Goal: Navigation & Orientation: Find specific page/section

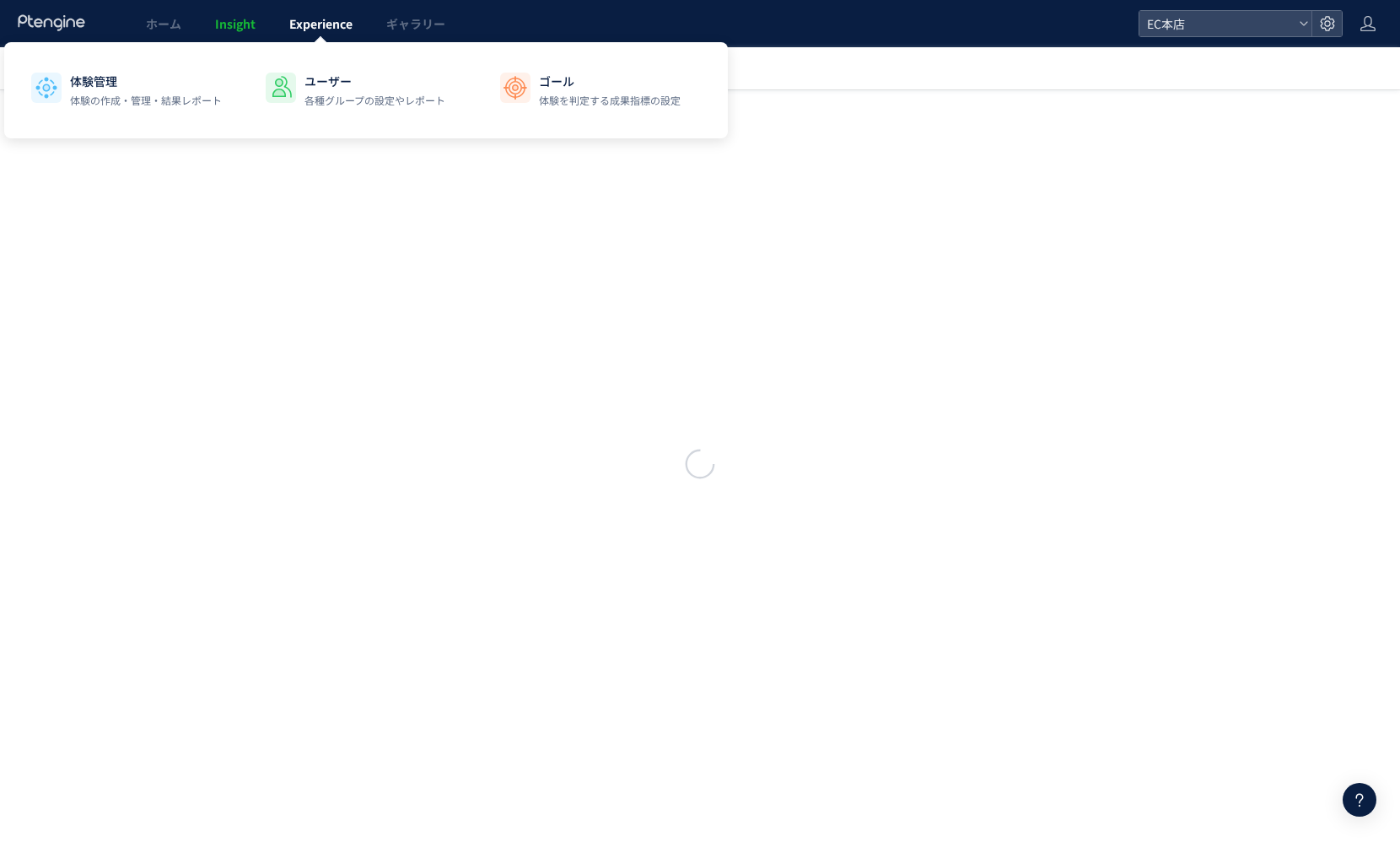
click at [344, 17] on span "Experience" at bounding box center [320, 23] width 64 height 17
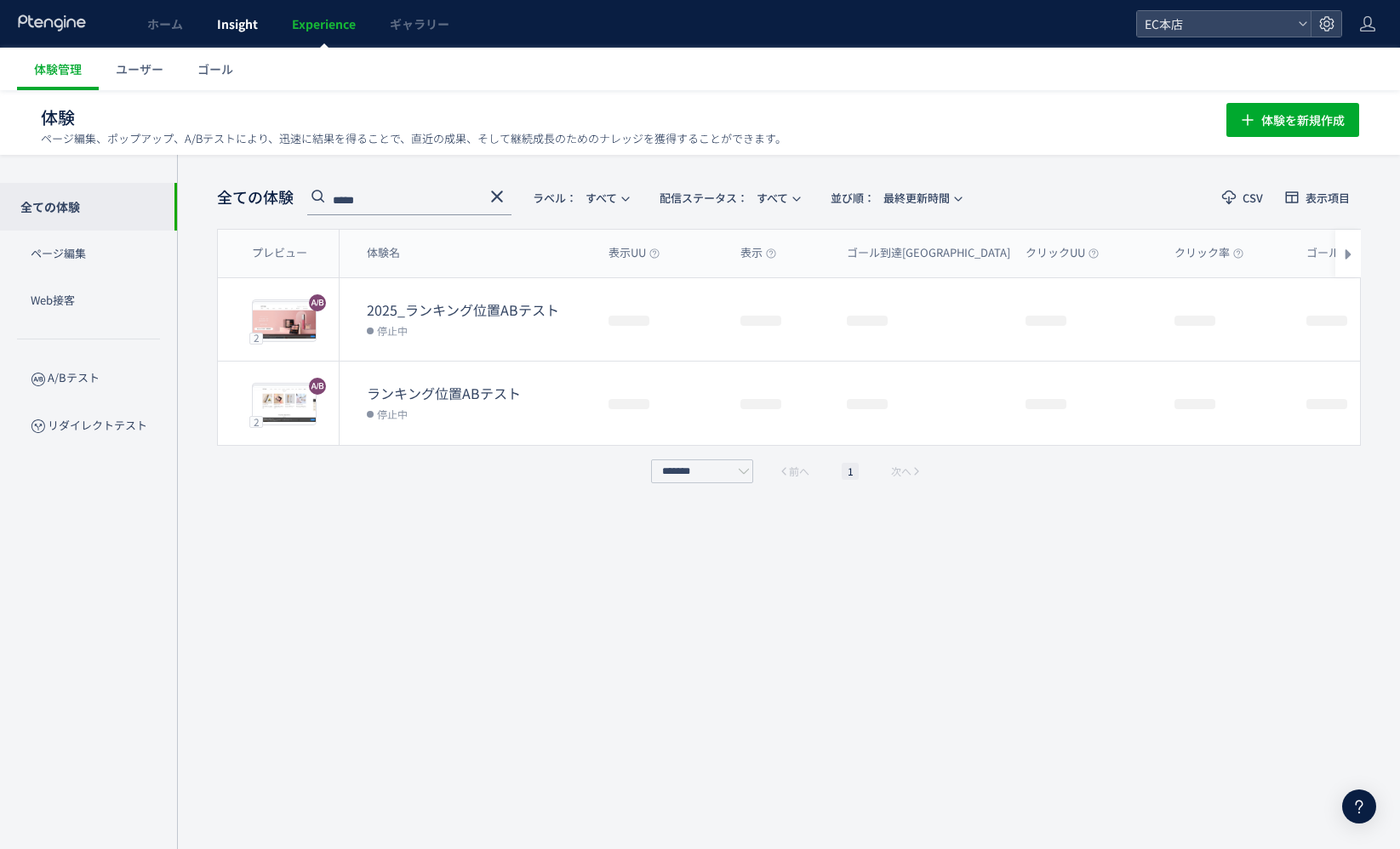
click at [218, 30] on span "Insight" at bounding box center [236, 23] width 41 height 17
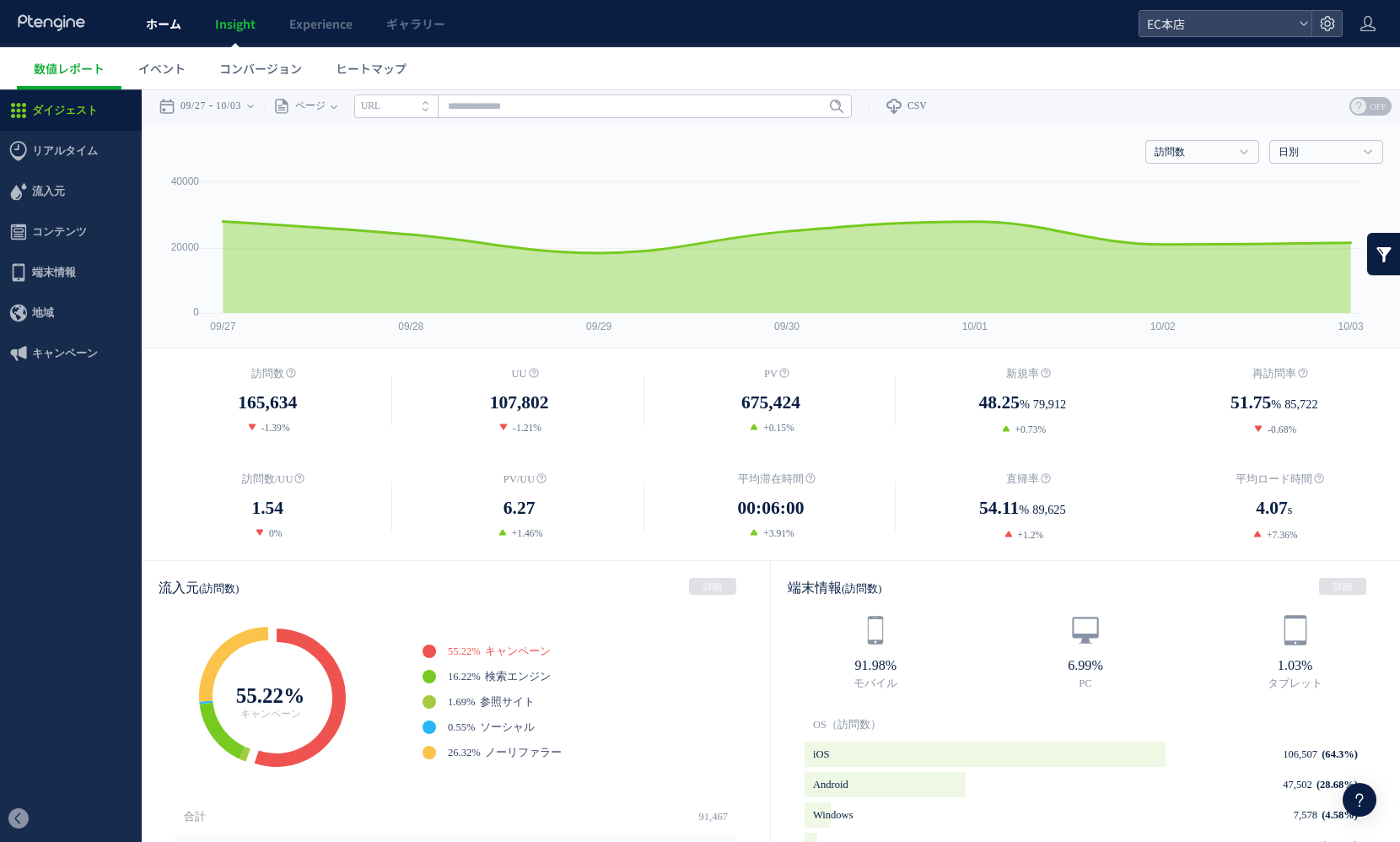
click at [154, 43] on link "ホーム" at bounding box center [164, 24] width 70 height 47
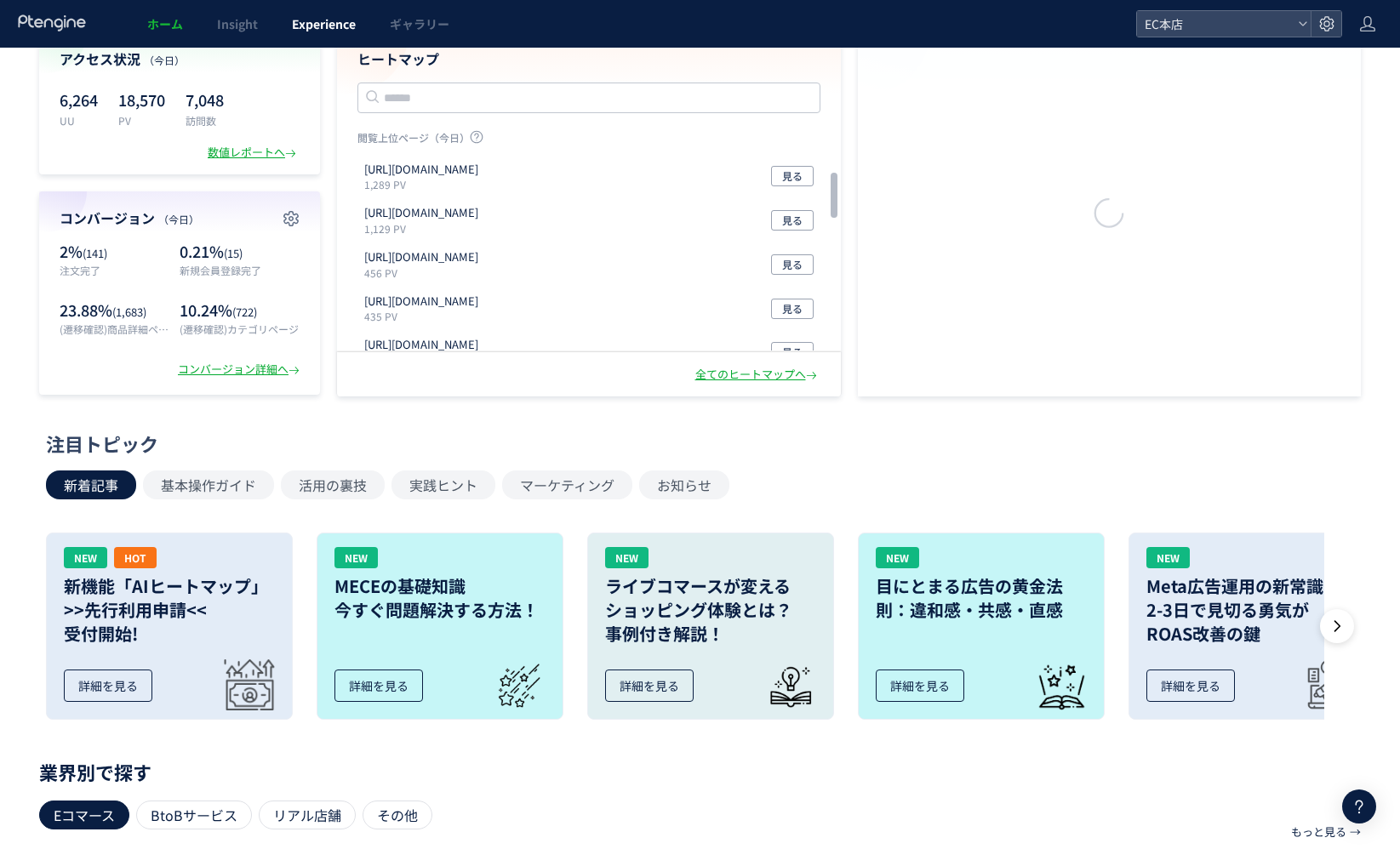
scroll to position [170, 0]
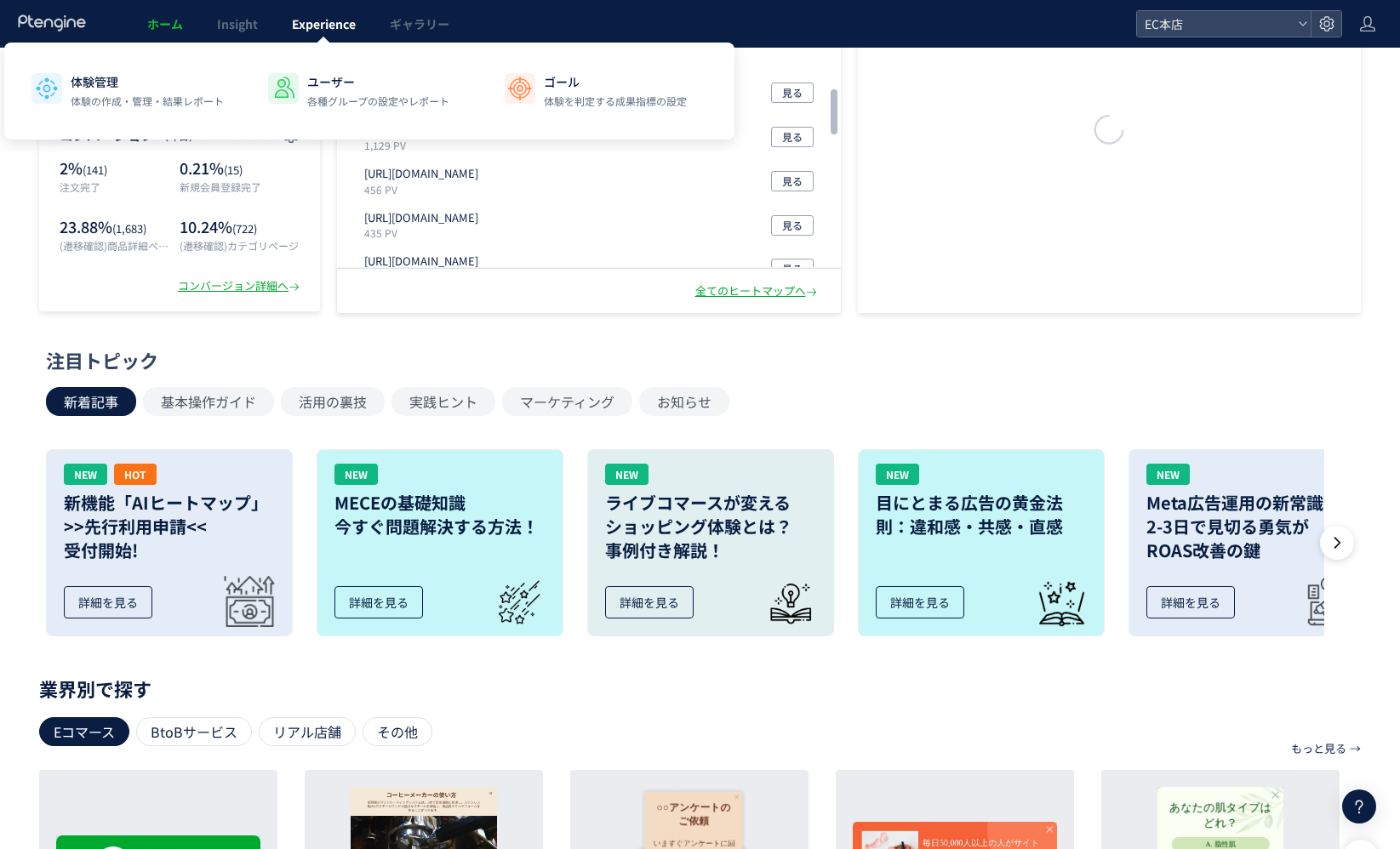
click at [333, 26] on span "Experience" at bounding box center [323, 23] width 64 height 17
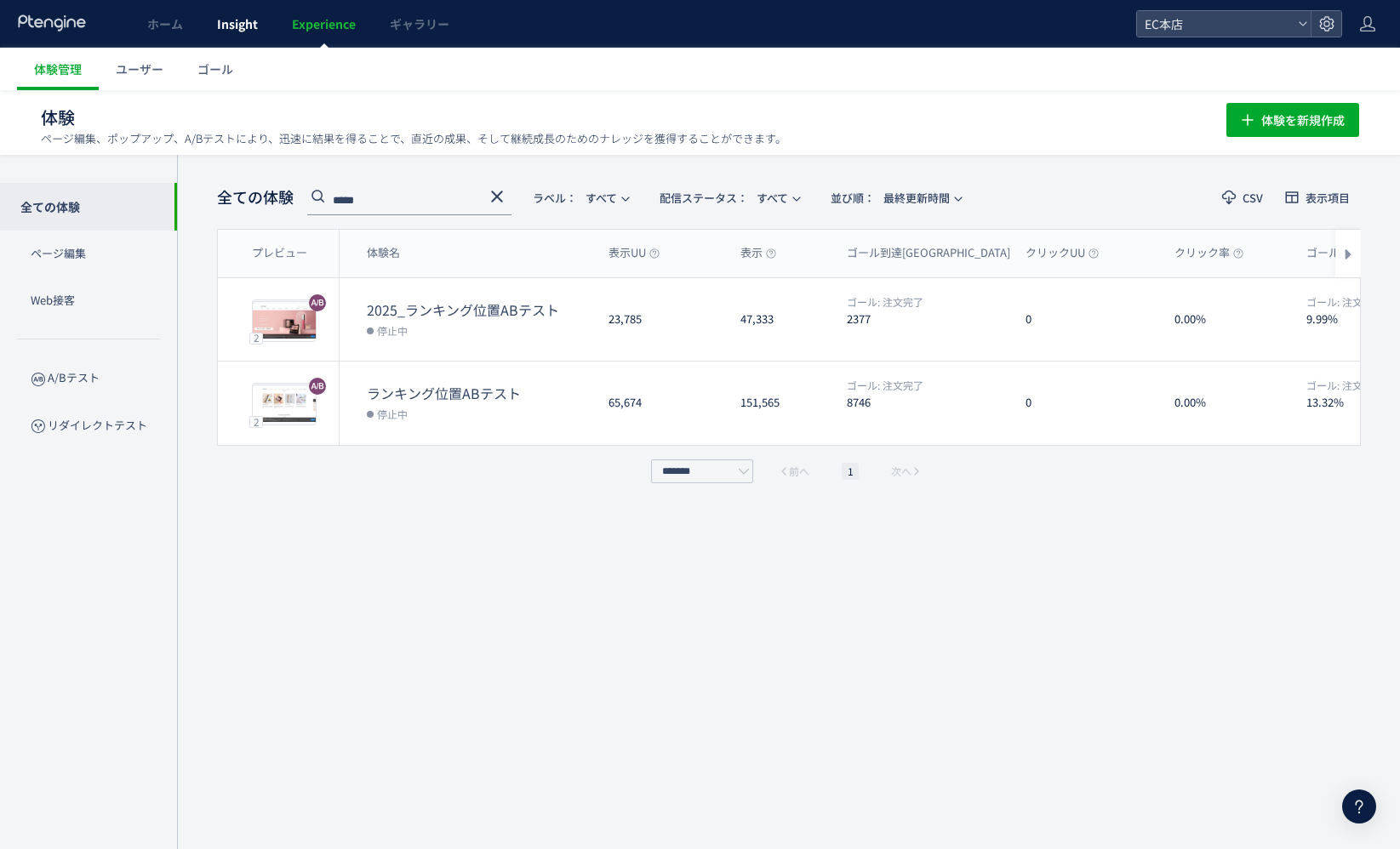
click at [226, 19] on span "Insight" at bounding box center [236, 23] width 41 height 17
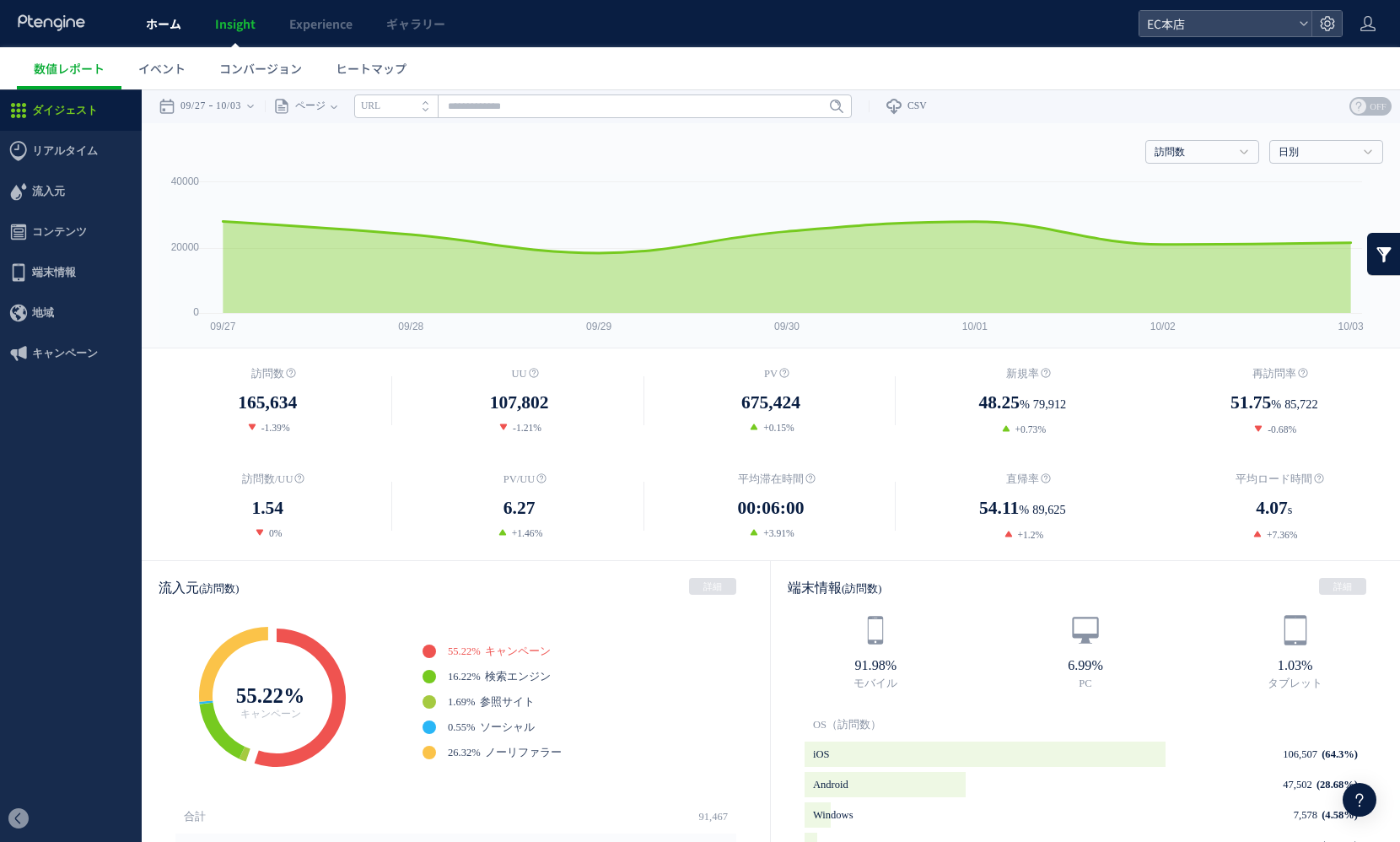
click at [176, 37] on link "ホーム" at bounding box center [164, 24] width 70 height 47
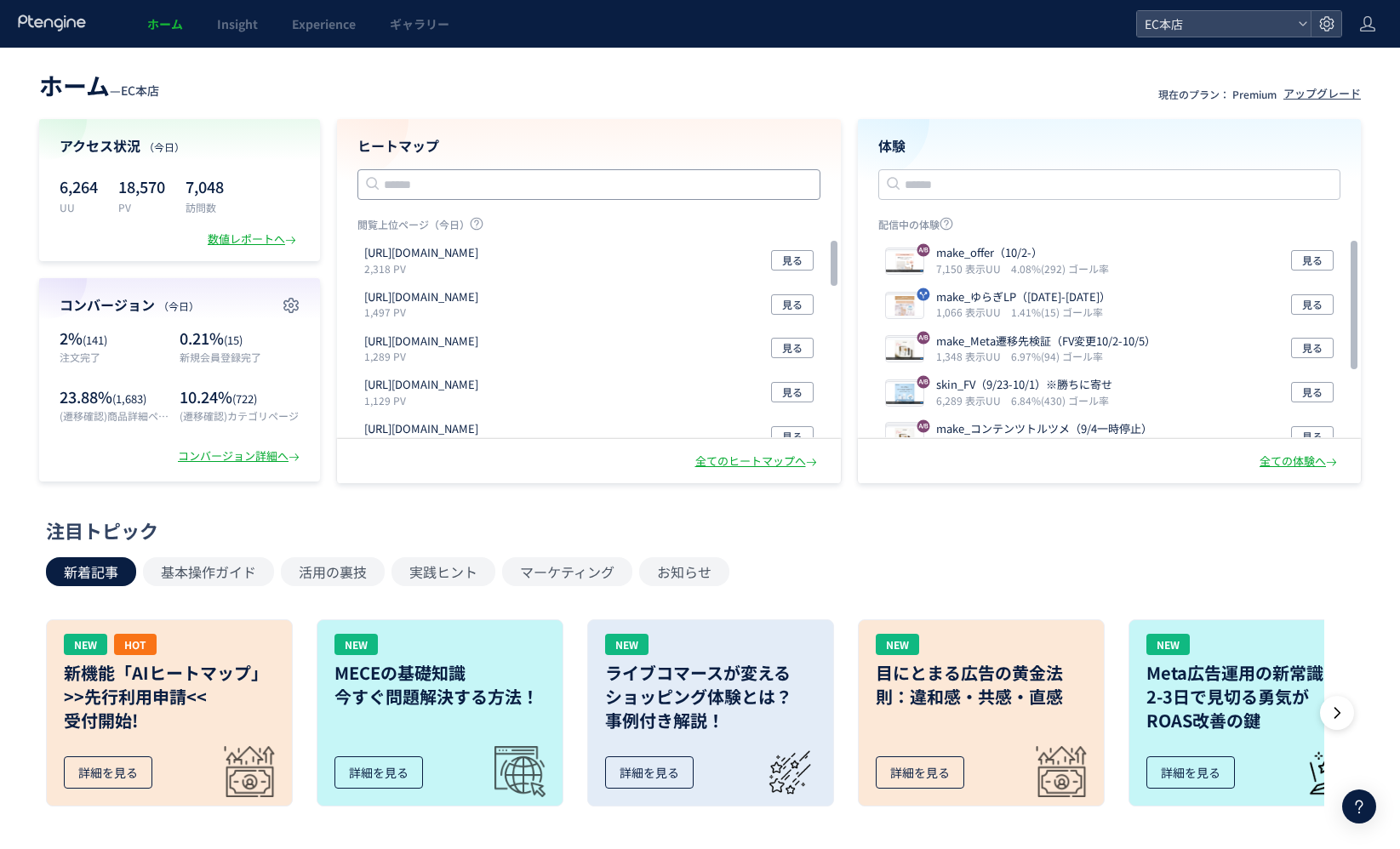
click at [607, 193] on input "text" at bounding box center [588, 184] width 463 height 31
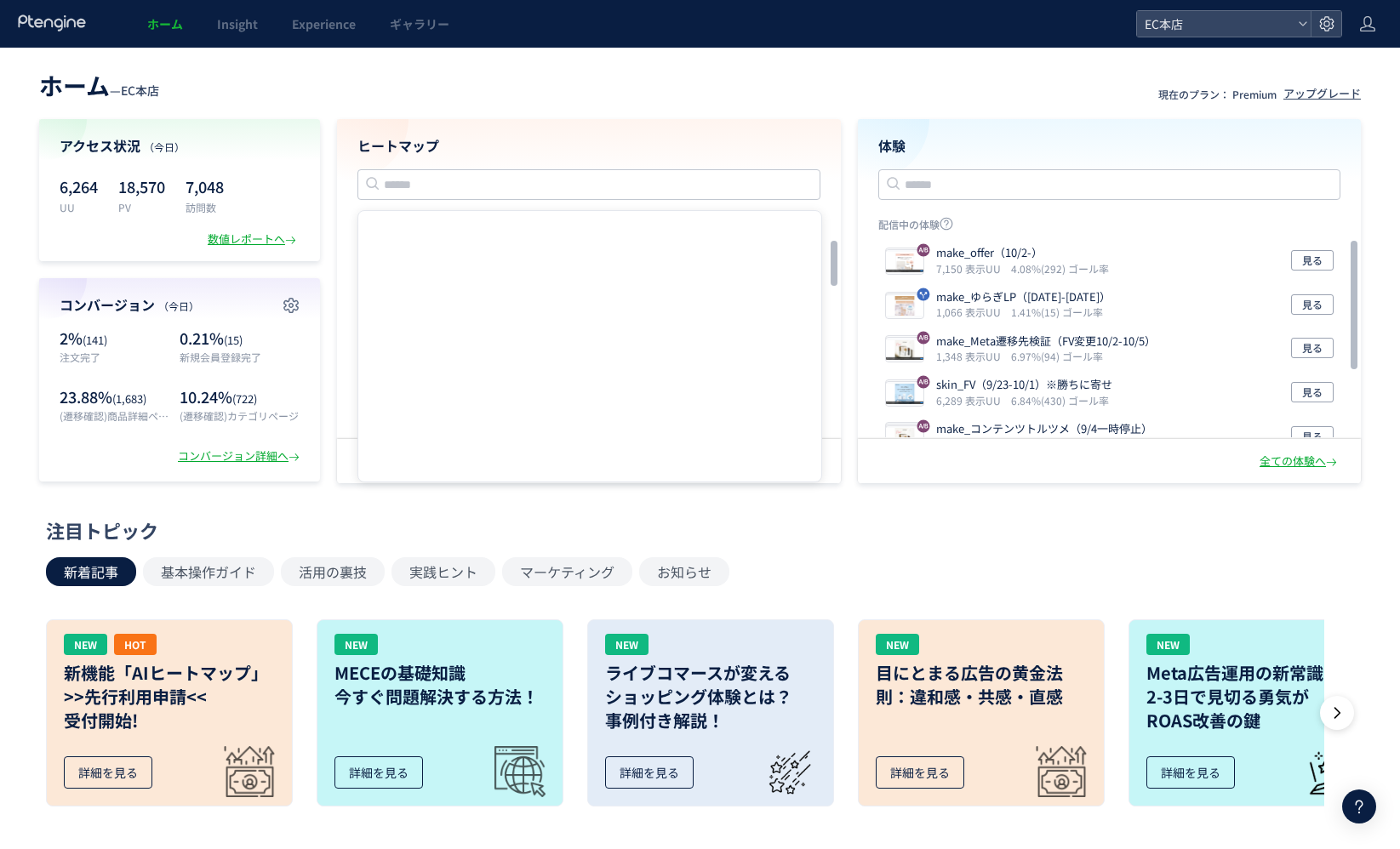
click at [481, 346] on div at bounding box center [589, 346] width 465 height 272
drag, startPoint x: 529, startPoint y: 105, endPoint x: 525, endPoint y: 126, distance: 21.4
click at [529, 106] on div "ホーム — EC本店 現在のプラン： Premium アップグレード アクセス状況 （今日） 6,264 UU 18,570 PV 7,048 訪問数 数値レ…" at bounding box center [700, 273] width 1400 height 418
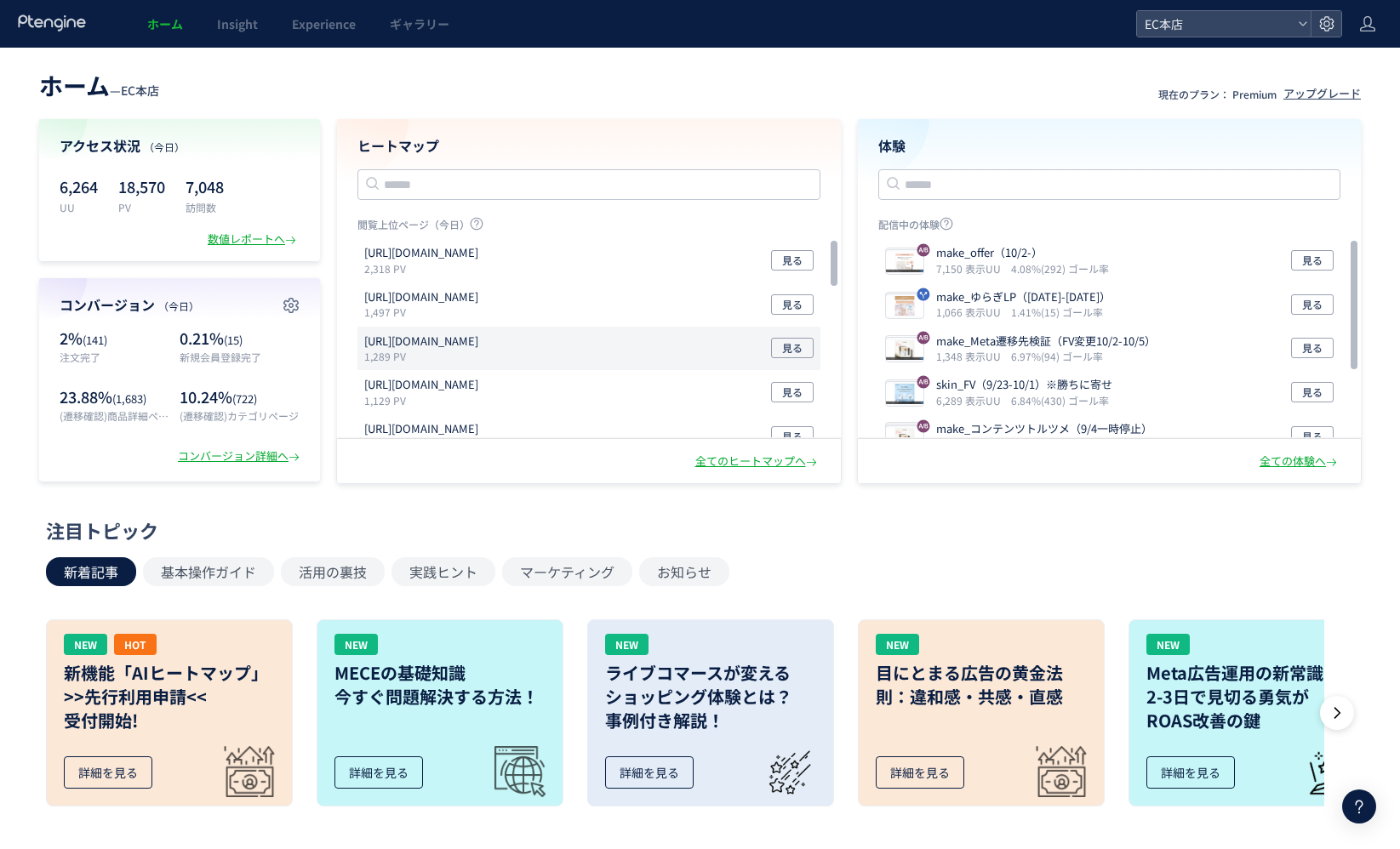
click at [450, 339] on p "[URL][DOMAIN_NAME]" at bounding box center [420, 341] width 114 height 16
